Goal: Transaction & Acquisition: Book appointment/travel/reservation

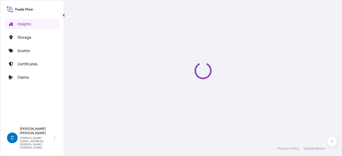
select select "2025"
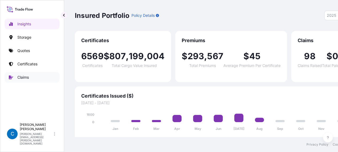
click at [41, 74] on link "Claims" at bounding box center [32, 77] width 55 height 11
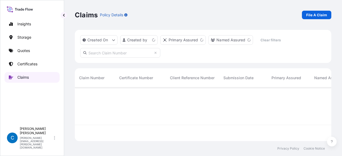
scroll to position [53, 252]
paste input "CL31588-1"
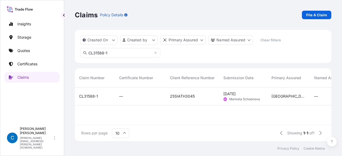
type input "CL31588-1"
click at [91, 95] on span "CL31588-1" at bounding box center [88, 96] width 19 height 5
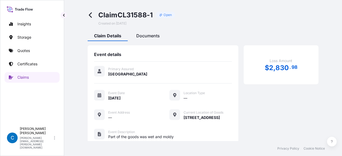
click at [150, 34] on span "Documents" at bounding box center [148, 35] width 24 height 5
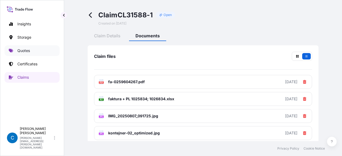
click at [38, 47] on link "Quotes" at bounding box center [32, 50] width 55 height 11
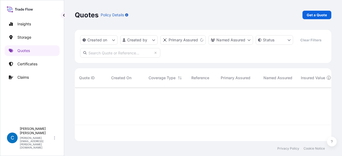
scroll to position [53, 252]
click at [316, 17] on p "Get a Quote" at bounding box center [317, 14] width 20 height 5
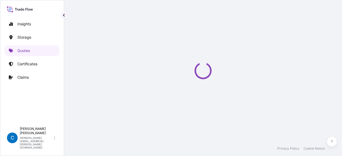
scroll to position [9, 0]
select select "Water"
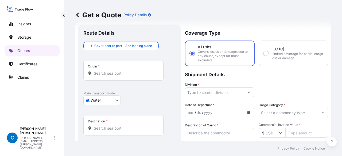
click at [114, 74] on input "Origin *" at bounding box center [125, 73] width 63 height 5
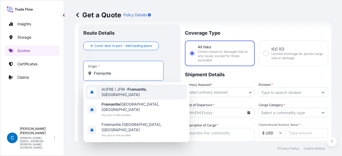
click at [120, 92] on span "AUFRE / JFM - Fremantle , [GEOGRAPHIC_DATA]" at bounding box center [144, 92] width 84 height 11
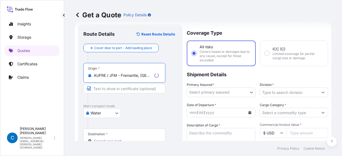
type input "AUFRE / JFM - Fremantle, [GEOGRAPHIC_DATA]"
click at [114, 90] on input "Text to appear on certificate" at bounding box center [124, 89] width 82 height 10
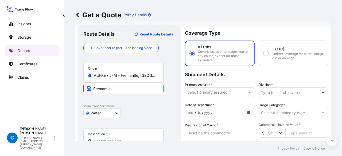
type input "Fremantle, [GEOGRAPHIC_DATA]"
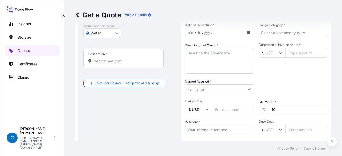
click at [114, 62] on input "Destination *" at bounding box center [125, 61] width 63 height 5
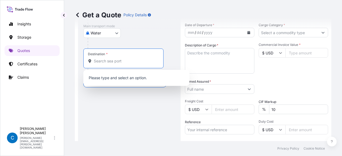
type input "C"
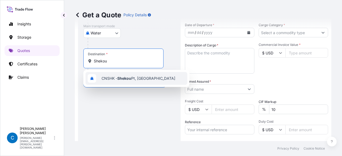
click at [111, 76] on span "CNSHK - Shekou Pt, [GEOGRAPHIC_DATA]" at bounding box center [139, 78] width 74 height 5
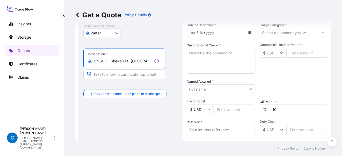
type input "CNSHK - Shekou Pt, [GEOGRAPHIC_DATA]"
click at [109, 74] on input "Text to appear on certificate" at bounding box center [124, 75] width 82 height 10
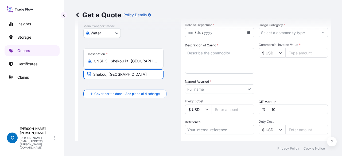
type input "Shekou, [GEOGRAPHIC_DATA]"
click at [148, 118] on div "Route Details Reset Route Details Cover door to port - Add loading place Place …" at bounding box center [129, 70] width 92 height 240
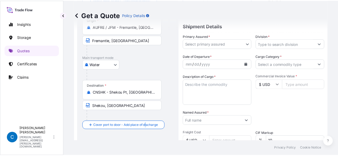
scroll to position [9, 0]
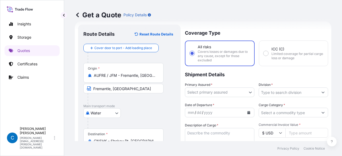
click at [200, 115] on div "dd" at bounding box center [199, 113] width 6 height 6
click at [248, 112] on icon "Calendar" at bounding box center [249, 112] width 3 height 3
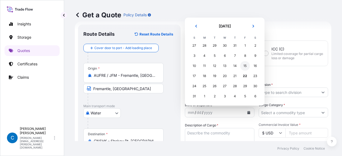
click at [243, 67] on div "15" at bounding box center [245, 66] width 10 height 10
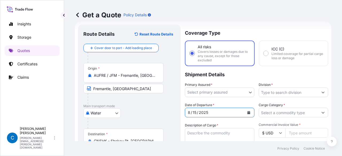
click at [205, 88] on body "Selected Date: [DATE] Insights Storage Quotes Certificates Claims C [PERSON_NAM…" at bounding box center [171, 78] width 342 height 156
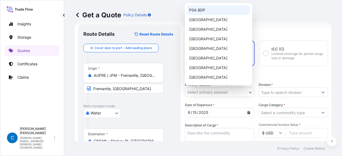
click at [206, 9] on div "PSA BDP" at bounding box center [218, 10] width 63 height 10
select select "31450"
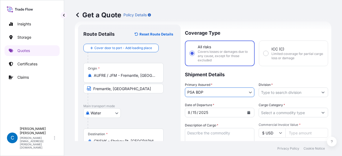
click at [306, 93] on input "Division *" at bounding box center [288, 93] width 59 height 10
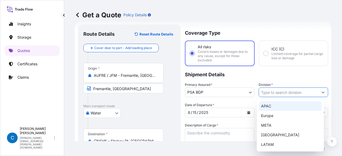
click at [284, 104] on div "APAC" at bounding box center [290, 107] width 63 height 10
type input "APAC"
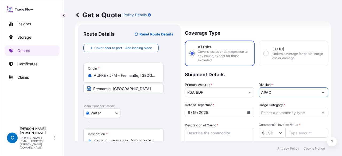
click at [280, 114] on input "Cargo Category *" at bounding box center [288, 113] width 59 height 10
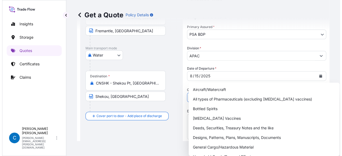
scroll to position [89, 0]
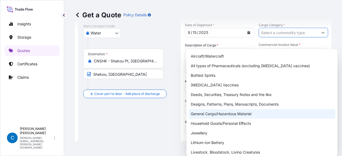
click at [218, 113] on div "General Cargo/Hazardous Material" at bounding box center [262, 114] width 147 height 10
type input "General Cargo/Hazardous Material"
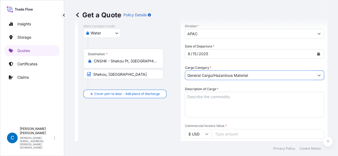
click at [217, 151] on input "Named Assured *" at bounding box center [249, 156] width 129 height 10
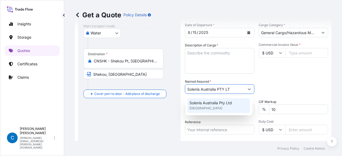
click at [219, 103] on span "Solenis Australia Pty Ltd" at bounding box center [211, 103] width 43 height 5
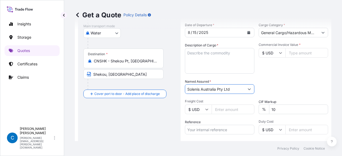
type input "Solenis Australia Pty Ltd"
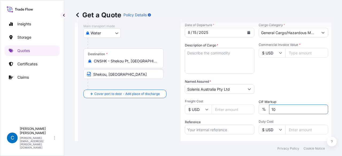
click at [272, 108] on input "10" at bounding box center [298, 110] width 59 height 10
type input "0"
click at [293, 55] on input "Commercial Invoice Value *" at bounding box center [307, 53] width 43 height 10
type input "76300.35"
click at [202, 47] on label "Description of Cargo *" at bounding box center [201, 45] width 33 height 5
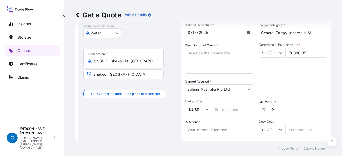
click at [202, 48] on textarea "Description of Cargo *" at bounding box center [220, 61] width 70 height 26
click at [211, 67] on textarea "Description of Cargo *" at bounding box center [220, 61] width 70 height 26
paste textarea "Acrylamide Solution 50% (HAZ)"
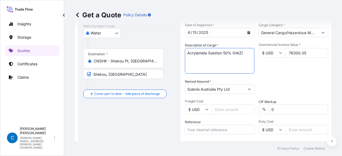
type textarea "Acrylamide Solution 50% (HAZ)"
click at [195, 133] on input "Reference" at bounding box center [220, 130] width 70 height 10
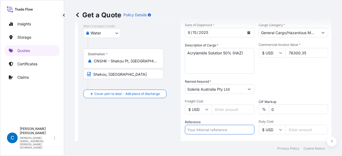
paste input "866494355 / 4534918297"
type input "866494355 / 4534918297"
click at [271, 77] on div "Date of Departure * [DATE] Cargo Category * General Cargo/Hazardous Material De…" at bounding box center [256, 88] width 143 height 133
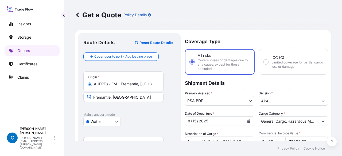
scroll to position [145, 0]
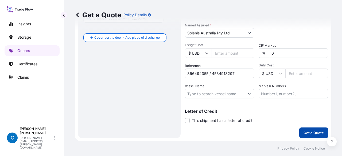
click at [304, 131] on p "Get a Quote" at bounding box center [314, 132] width 20 height 5
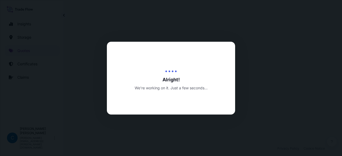
select select "Water"
select select "31450"
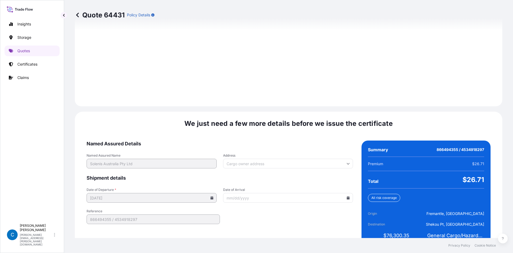
scroll to position [739, 0]
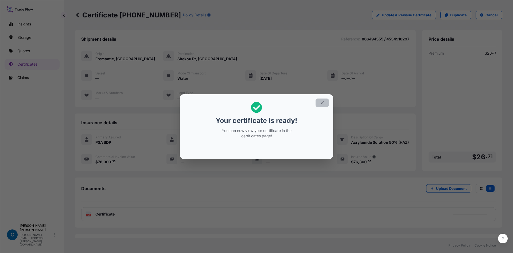
click at [322, 101] on icon "button" at bounding box center [322, 102] width 5 height 5
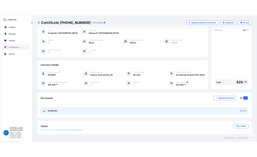
scroll to position [28, 0]
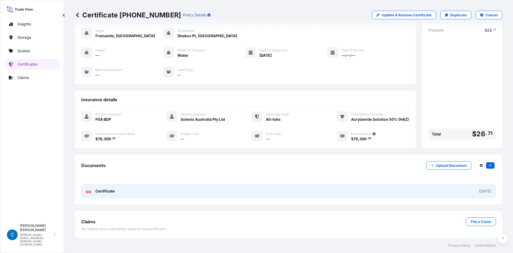
click at [243, 156] on link "PDF Certificate [DATE]" at bounding box center [288, 191] width 415 height 14
